Goal: Task Accomplishment & Management: Manage account settings

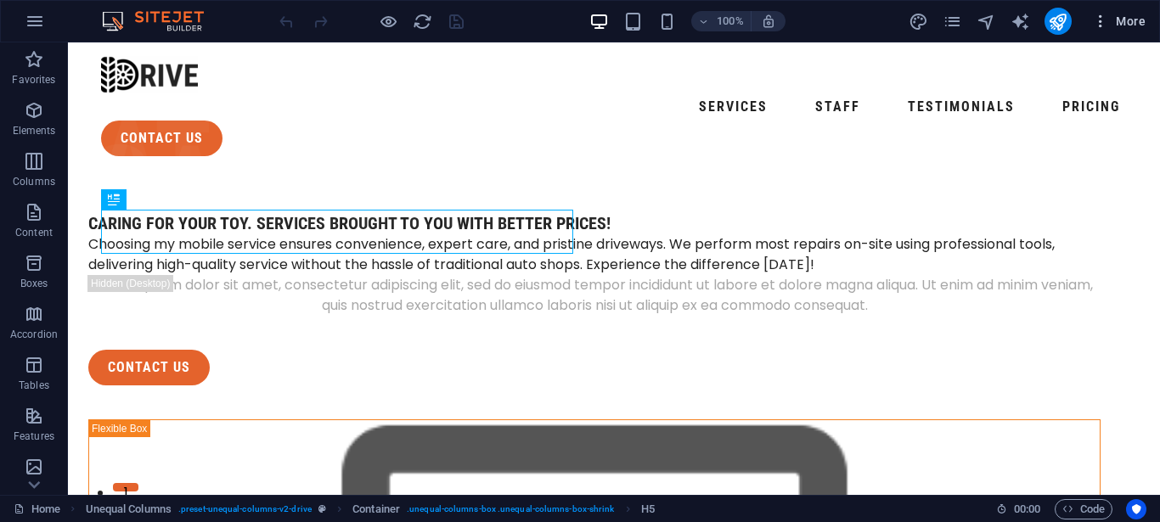
click at [1098, 21] on icon "button" at bounding box center [1100, 21] width 17 height 17
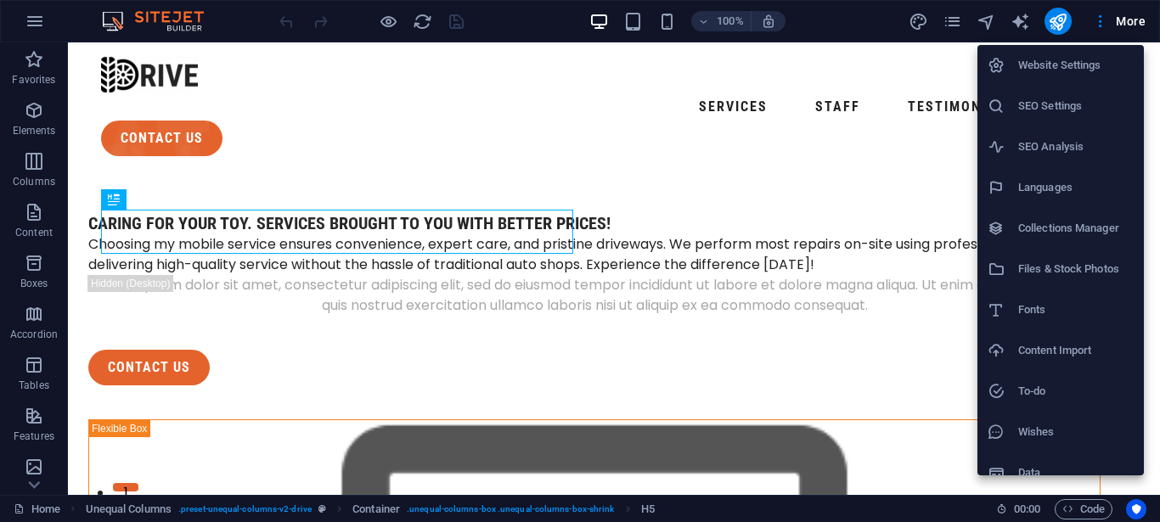
click at [1063, 73] on h6 "Website Settings" at bounding box center [1077, 65] width 116 height 20
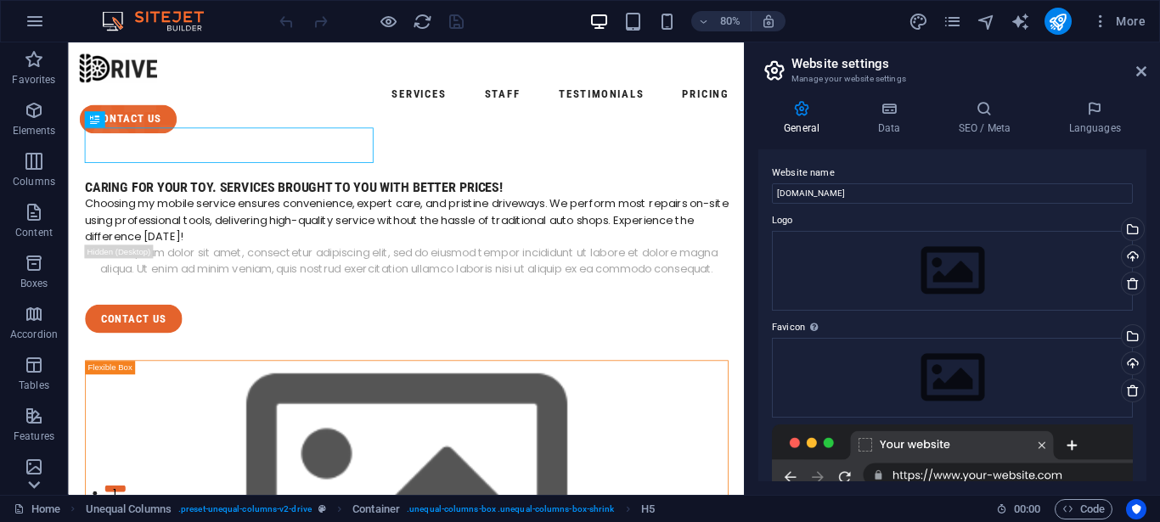
click at [31, 489] on icon at bounding box center [34, 485] width 24 height 24
click at [37, 18] on icon "button" at bounding box center [35, 21] width 20 height 20
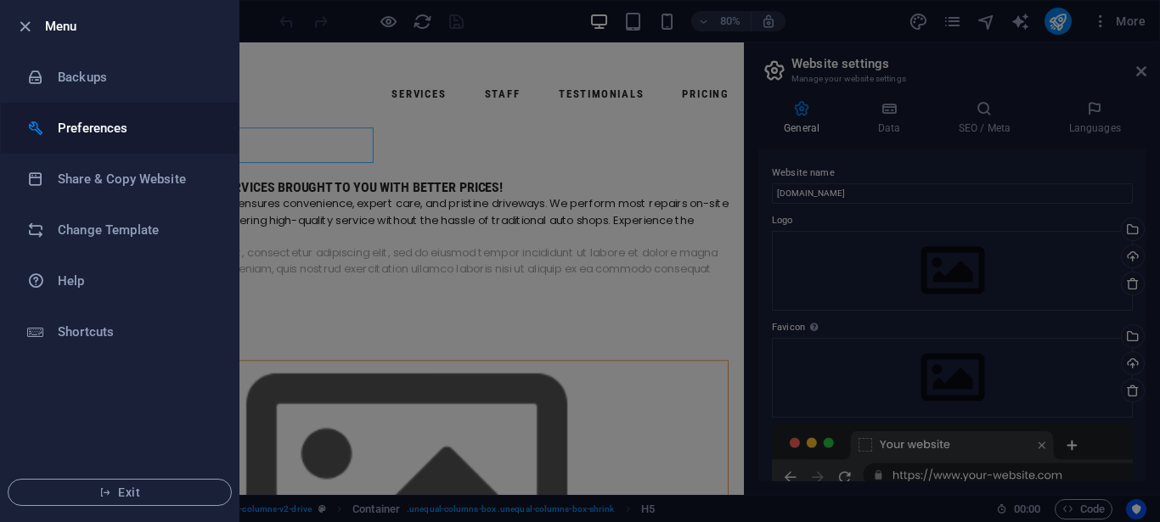
click at [159, 138] on h6 "Preferences" at bounding box center [136, 128] width 157 height 20
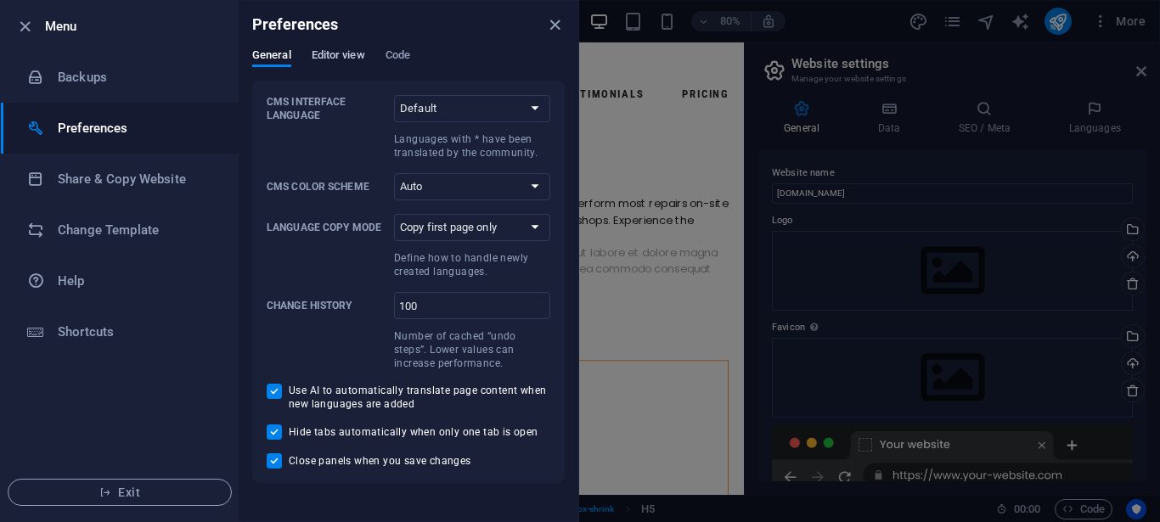
click at [314, 59] on span "Editor view" at bounding box center [339, 57] width 54 height 24
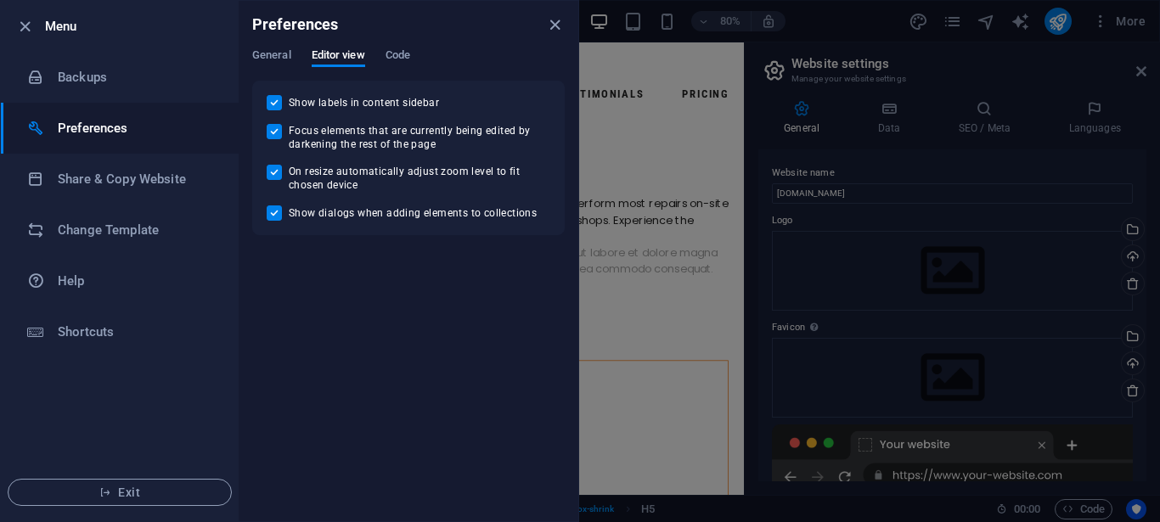
click at [385, 57] on div "General Editor view Code" at bounding box center [408, 64] width 313 height 32
click at [409, 49] on span "Code" at bounding box center [398, 57] width 25 height 24
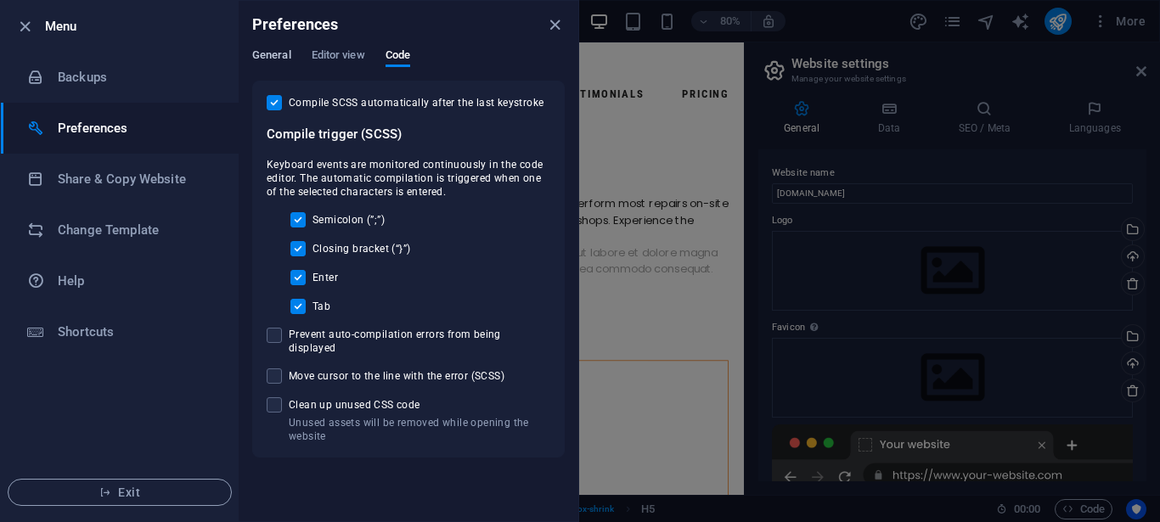
click at [273, 60] on span "General" at bounding box center [271, 57] width 39 height 24
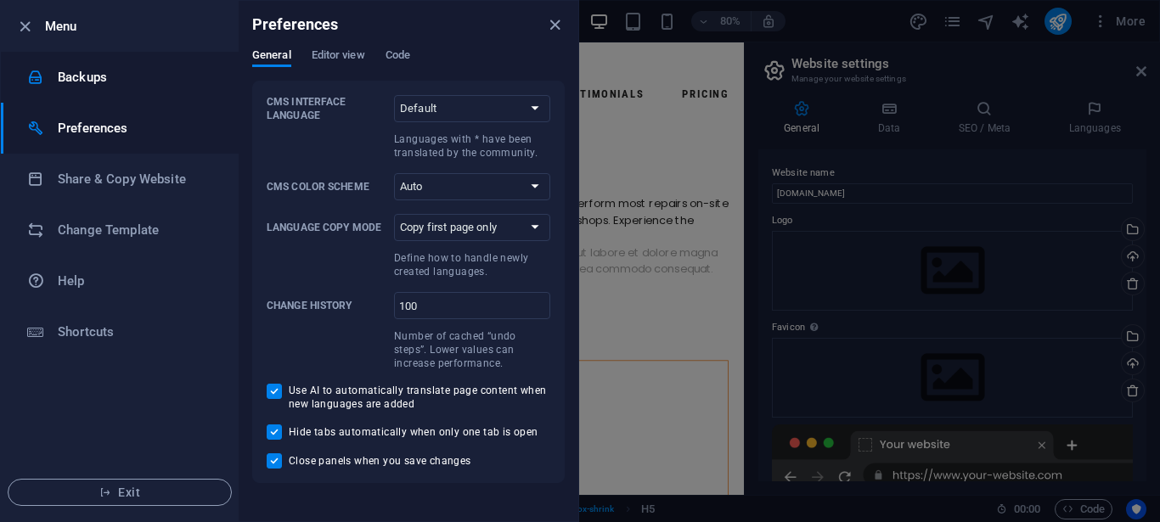
click at [161, 74] on h6 "Backups" at bounding box center [136, 77] width 157 height 20
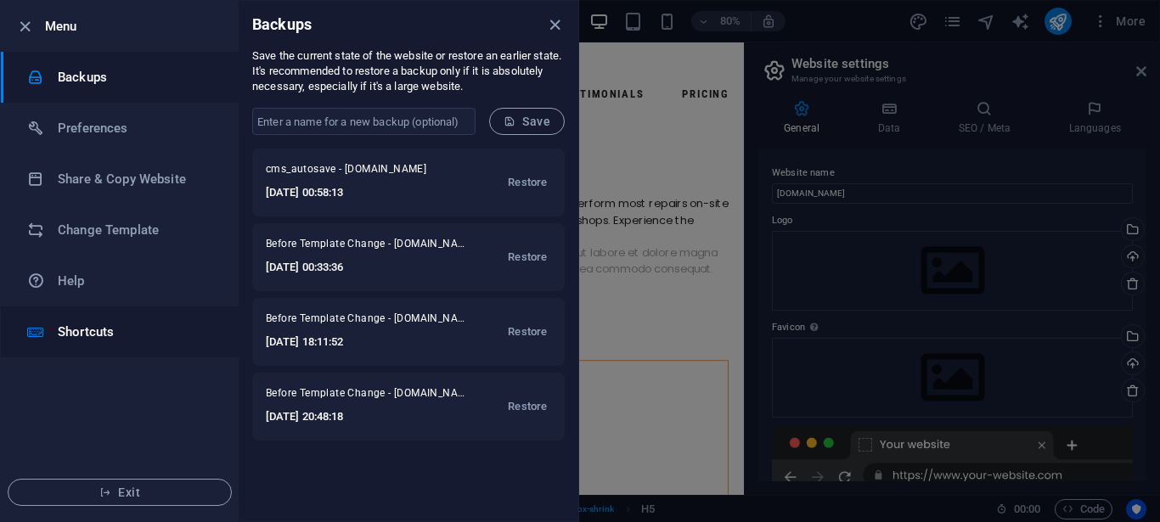
click at [119, 344] on li "Shortcuts" at bounding box center [120, 332] width 238 height 51
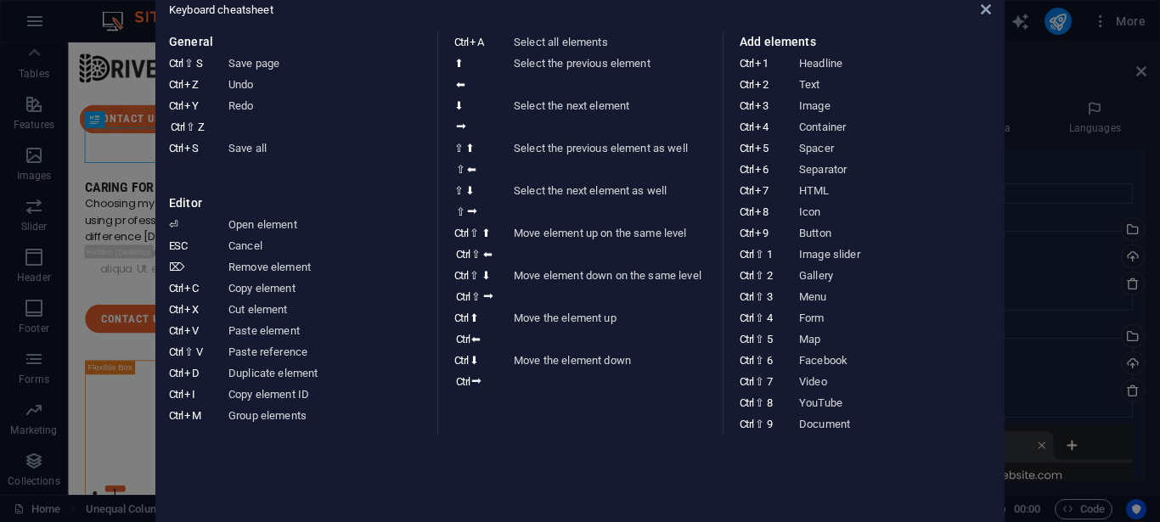
click at [77, 286] on aside "Keyboard cheatsheet General Ctrl ⇧ S Save page Ctrl Z Undo Ctrl Y Ctrl ⇧ Z Redo…" at bounding box center [580, 261] width 1160 height 522
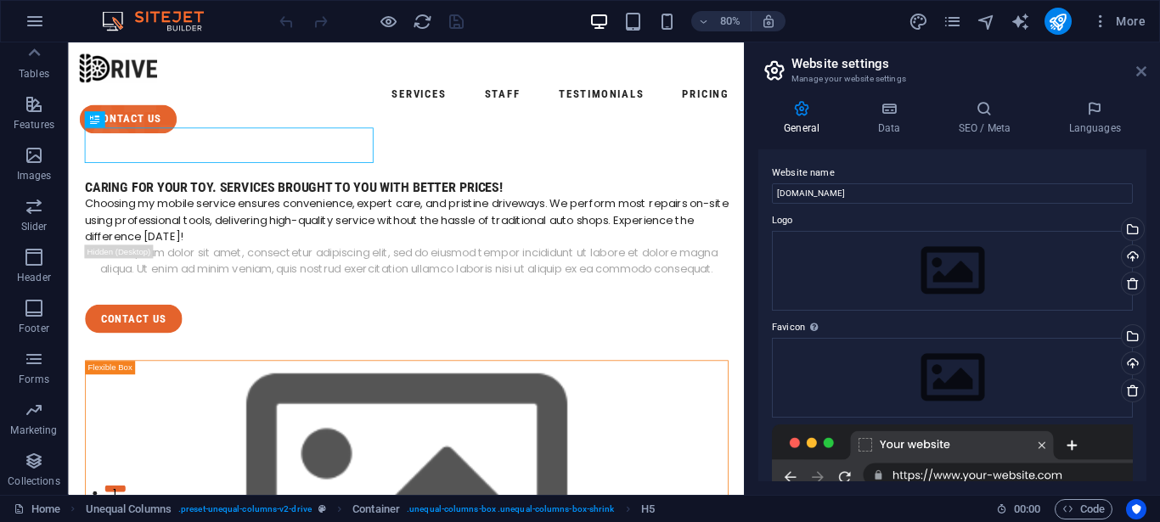
click at [1143, 71] on icon at bounding box center [1142, 72] width 10 height 14
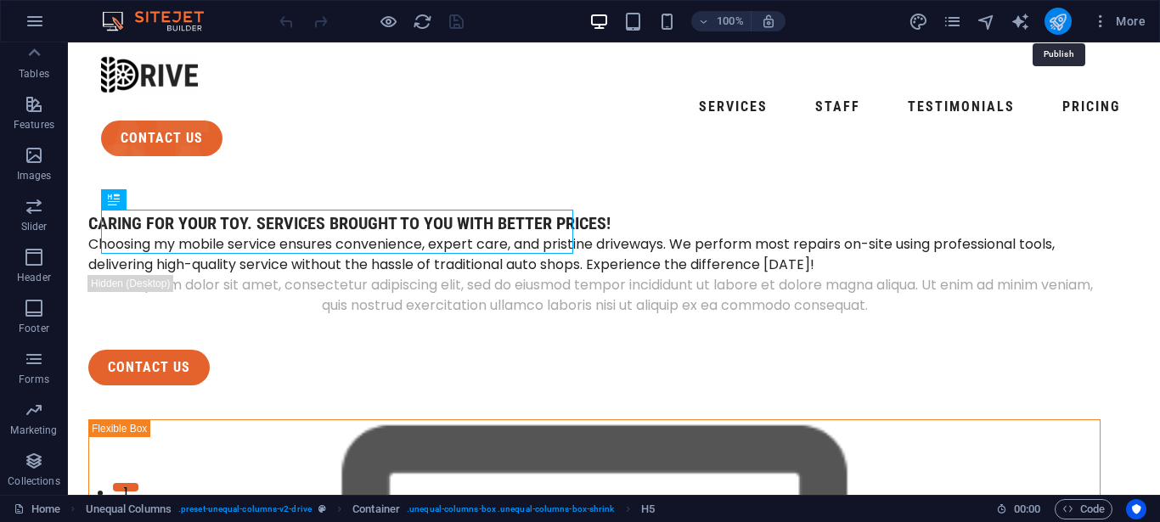
click at [1051, 19] on icon "publish" at bounding box center [1058, 22] width 20 height 20
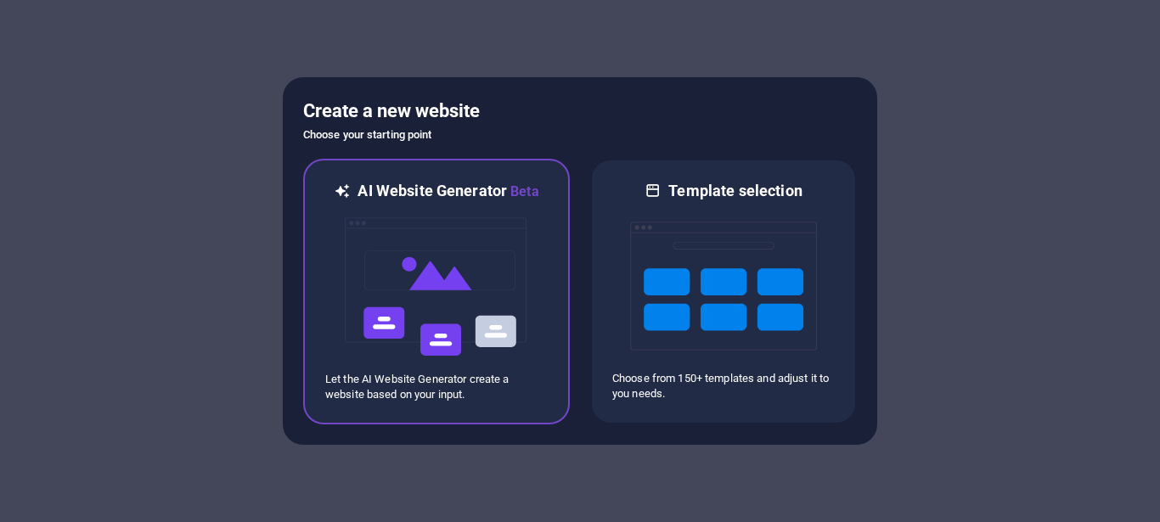
click at [490, 196] on h6 "AI Website Generator Beta" at bounding box center [448, 191] width 181 height 21
